Goal: Information Seeking & Learning: Learn about a topic

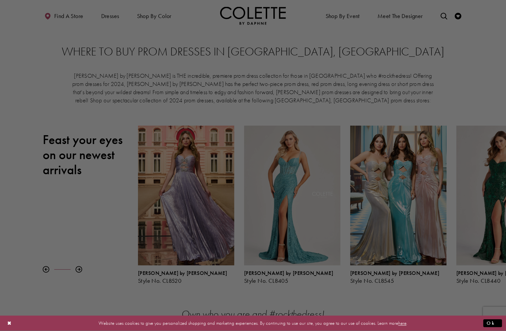
click at [72, 17] on div at bounding box center [255, 167] width 511 height 335
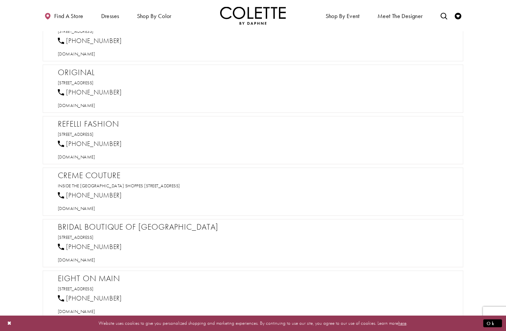
scroll to position [567, 0]
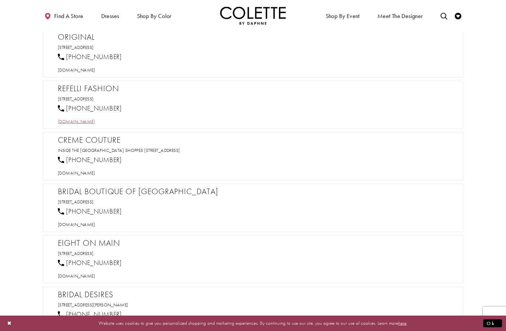
click at [76, 119] on span "refellifashion.com" at bounding box center [76, 122] width 37 height 6
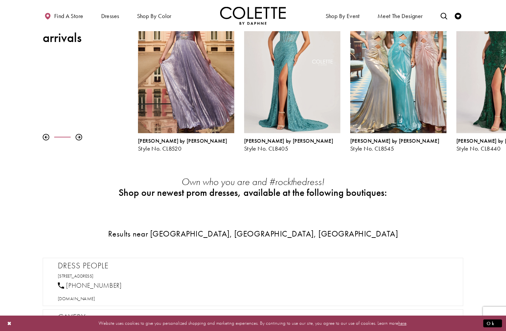
scroll to position [106, 0]
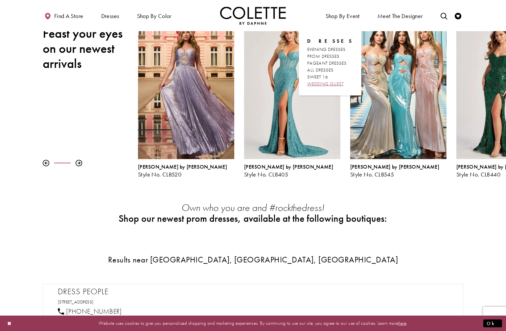
click at [315, 85] on span "WEDDING GUEST" at bounding box center [325, 84] width 36 height 6
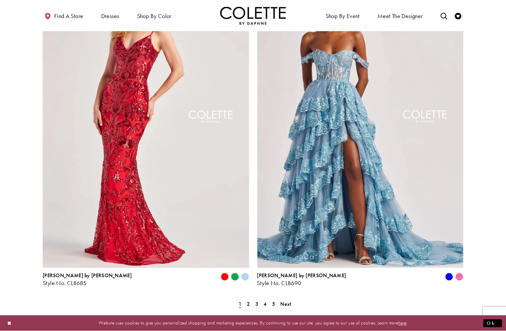
scroll to position [1135, 0]
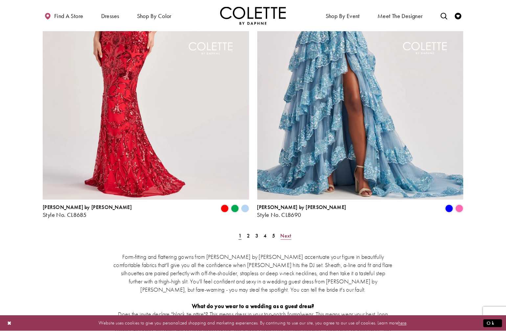
click at [285, 233] on span "Next" at bounding box center [285, 236] width 11 height 7
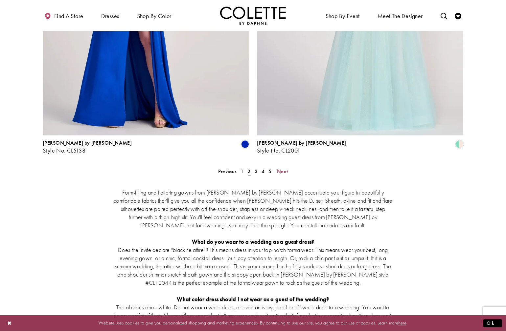
scroll to position [1206, 0]
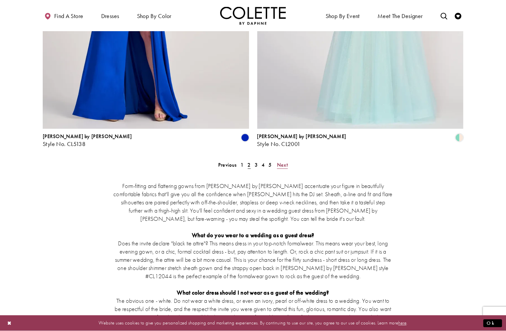
click at [278, 162] on span "Next" at bounding box center [282, 165] width 11 height 7
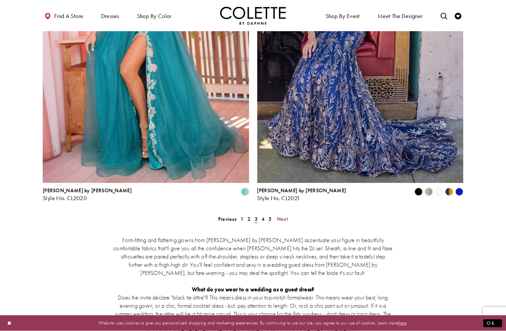
scroll to position [1170, 0]
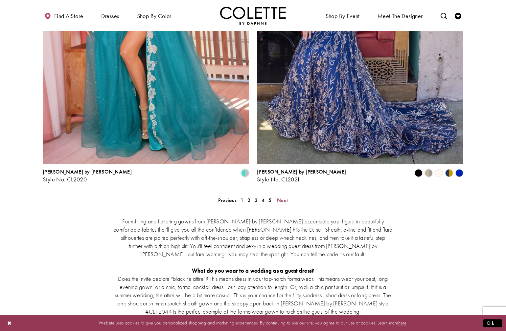
click at [280, 197] on span "Next" at bounding box center [282, 200] width 11 height 7
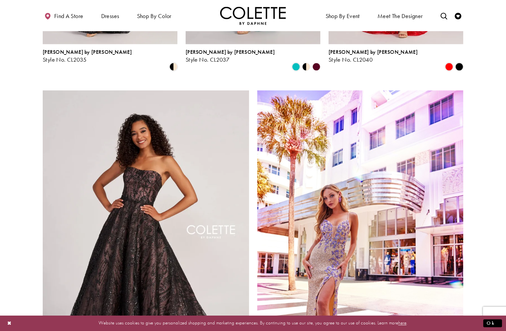
scroll to position [1064, 0]
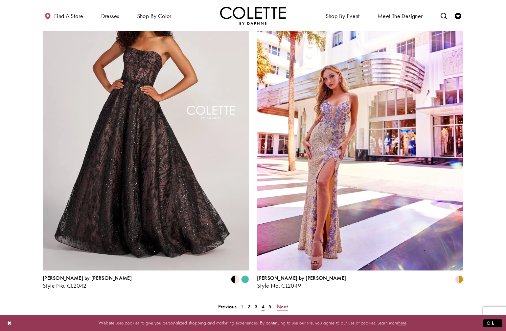
click at [282, 304] on span "Next" at bounding box center [282, 307] width 11 height 7
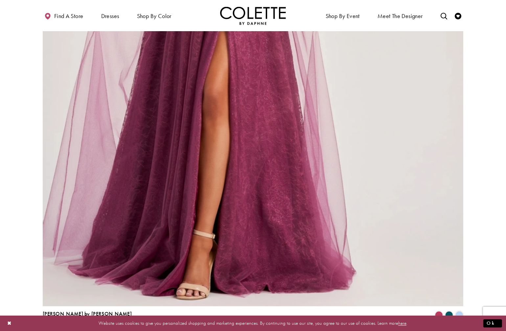
scroll to position [1099, 0]
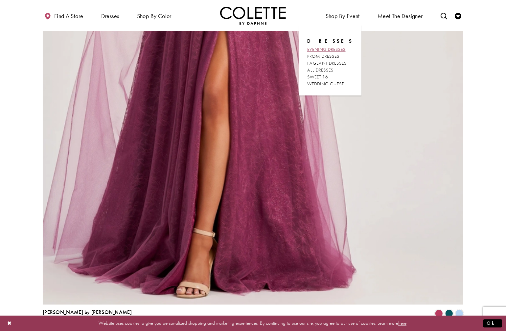
click at [336, 51] on span "EVENING DRESSES" at bounding box center [326, 49] width 38 height 6
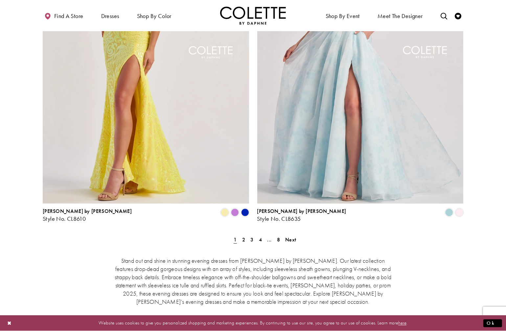
scroll to position [1135, 0]
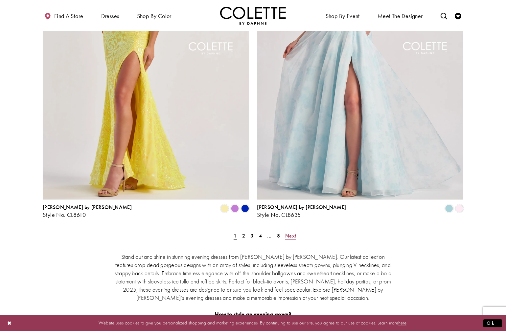
click at [292, 233] on span "Next" at bounding box center [290, 236] width 11 height 7
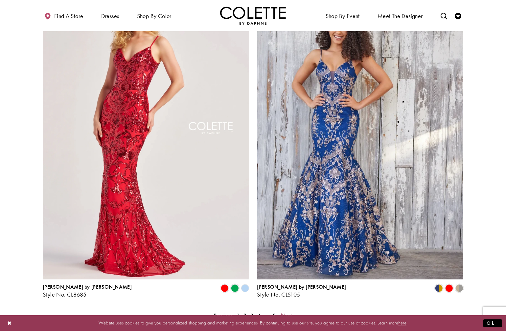
scroll to position [1099, 0]
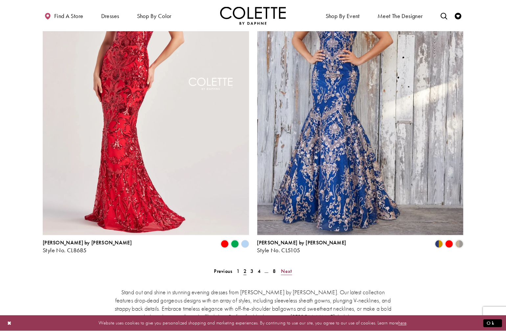
click at [286, 268] on span "Next" at bounding box center [286, 271] width 11 height 7
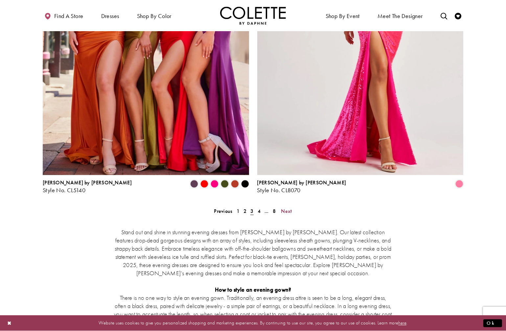
scroll to position [1170, 0]
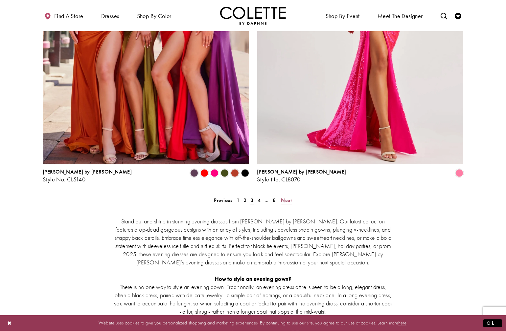
click at [283, 197] on span "Next" at bounding box center [286, 200] width 11 height 7
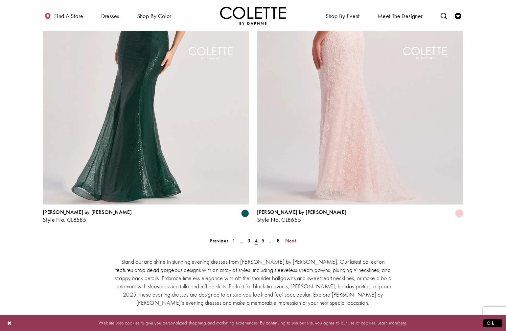
scroll to position [1135, 0]
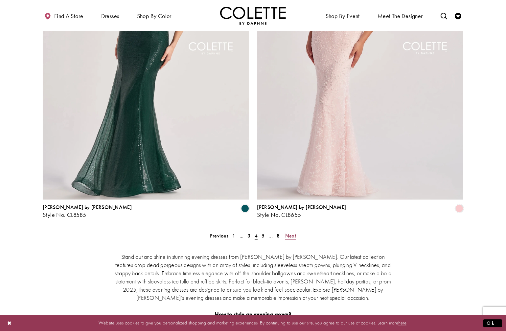
click at [296, 231] on link "Next" at bounding box center [290, 236] width 15 height 10
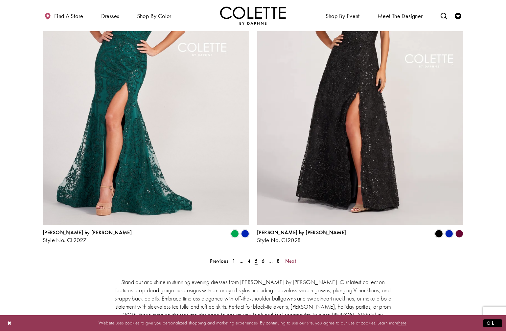
scroll to position [1135, 0]
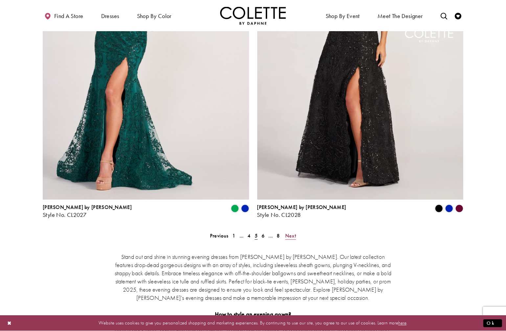
click at [294, 233] on span "Next" at bounding box center [290, 236] width 11 height 7
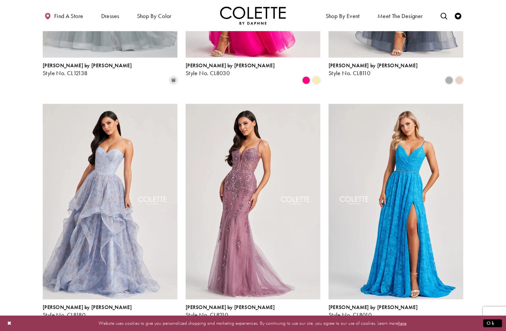
scroll to position [709, 0]
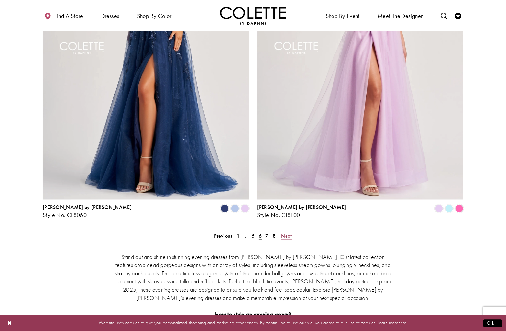
click at [287, 233] on span "Next" at bounding box center [286, 236] width 11 height 7
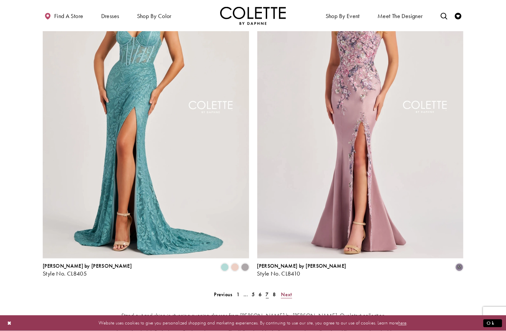
scroll to position [1099, 0]
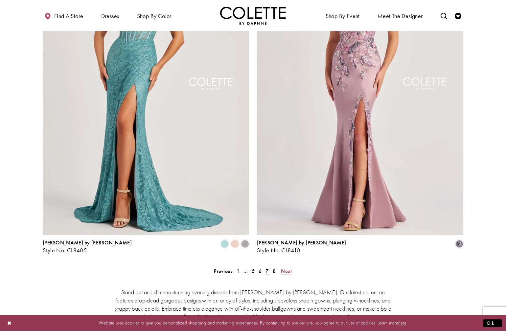
click at [284, 268] on span "Next" at bounding box center [286, 271] width 11 height 7
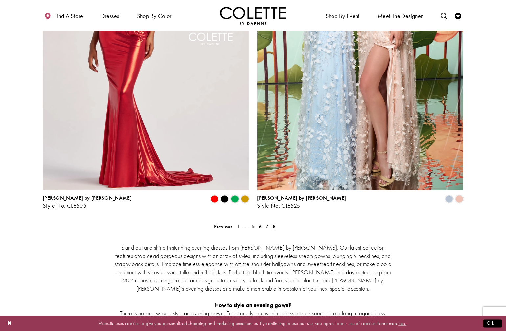
scroll to position [922, 0]
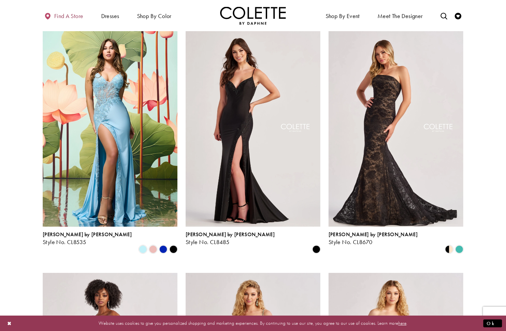
scroll to position [1135, 0]
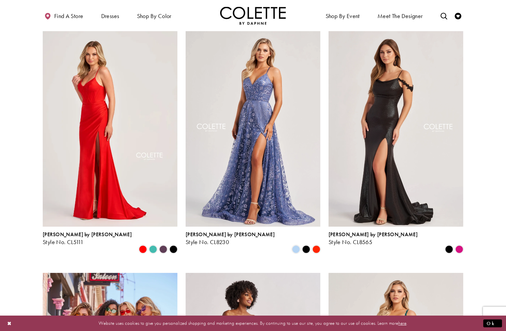
scroll to position [1135, 0]
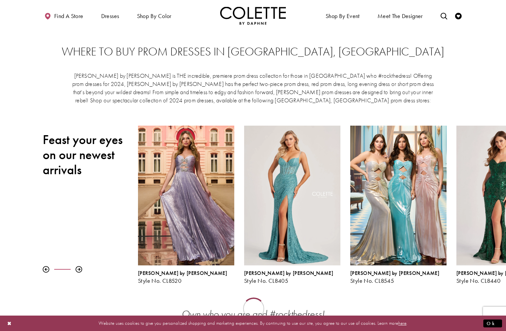
scroll to position [106, 0]
